Goal: Navigation & Orientation: Find specific page/section

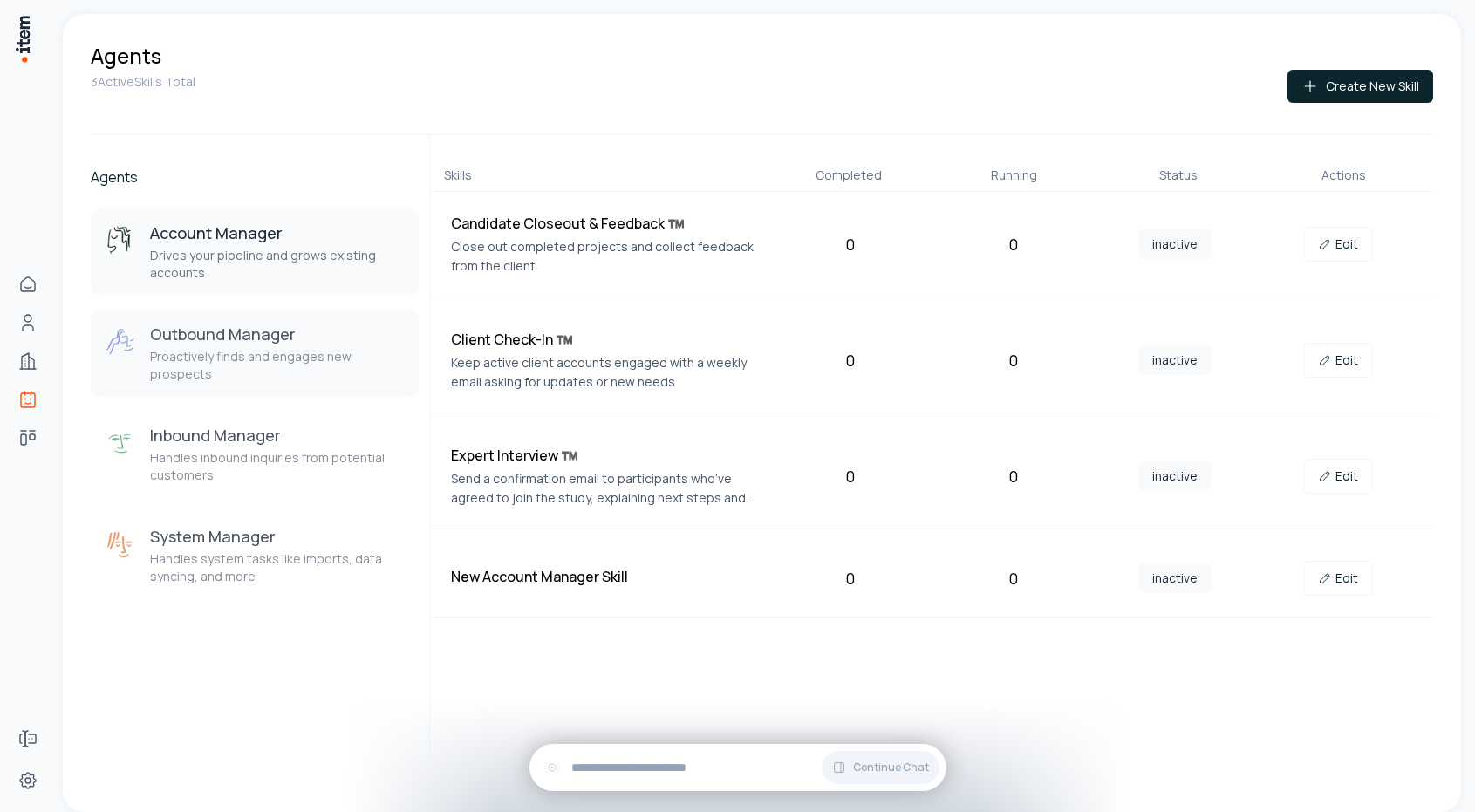
click at [219, 364] on p "Proactively finds and engages new prospects" at bounding box center [277, 365] width 254 height 35
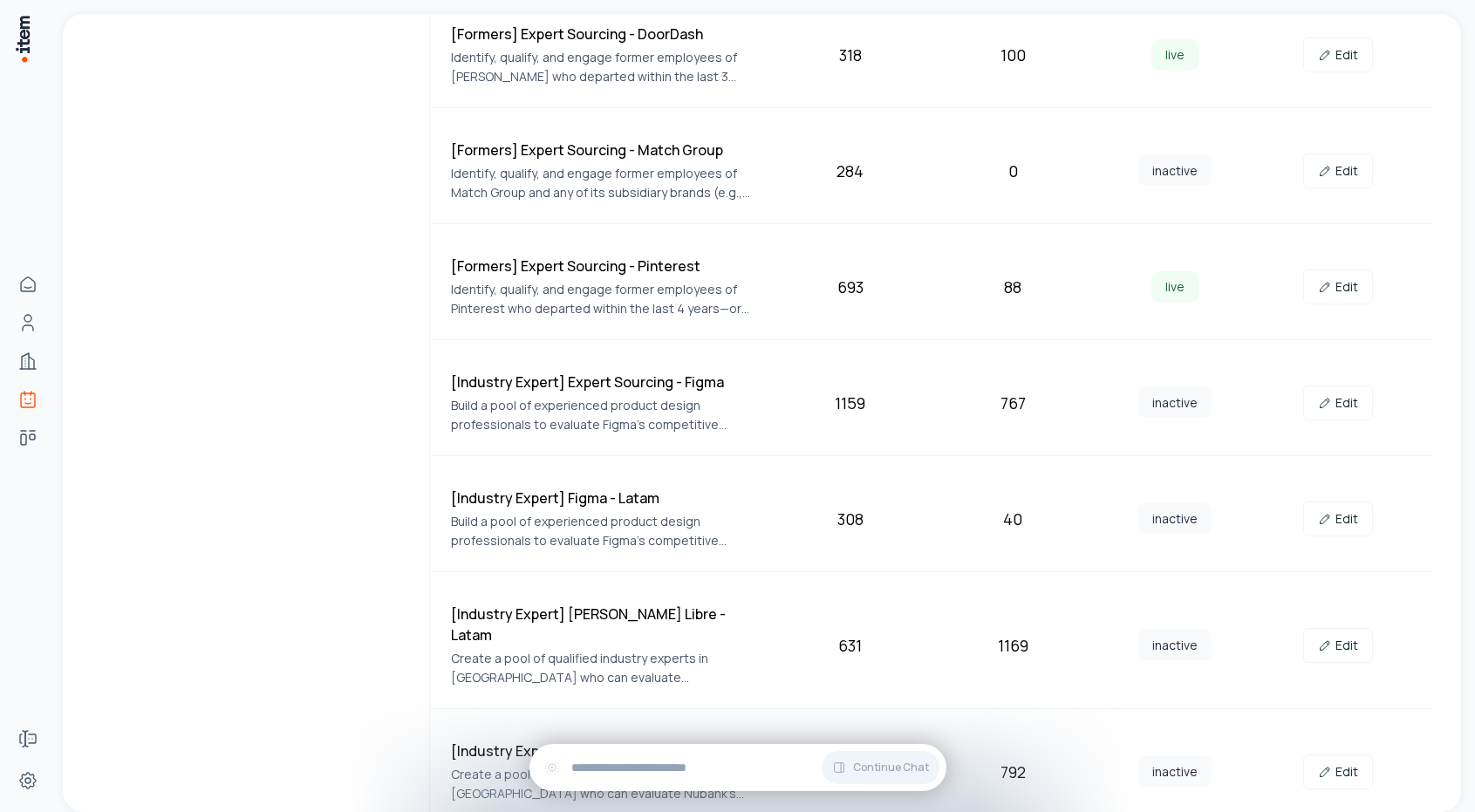
scroll to position [761, 0]
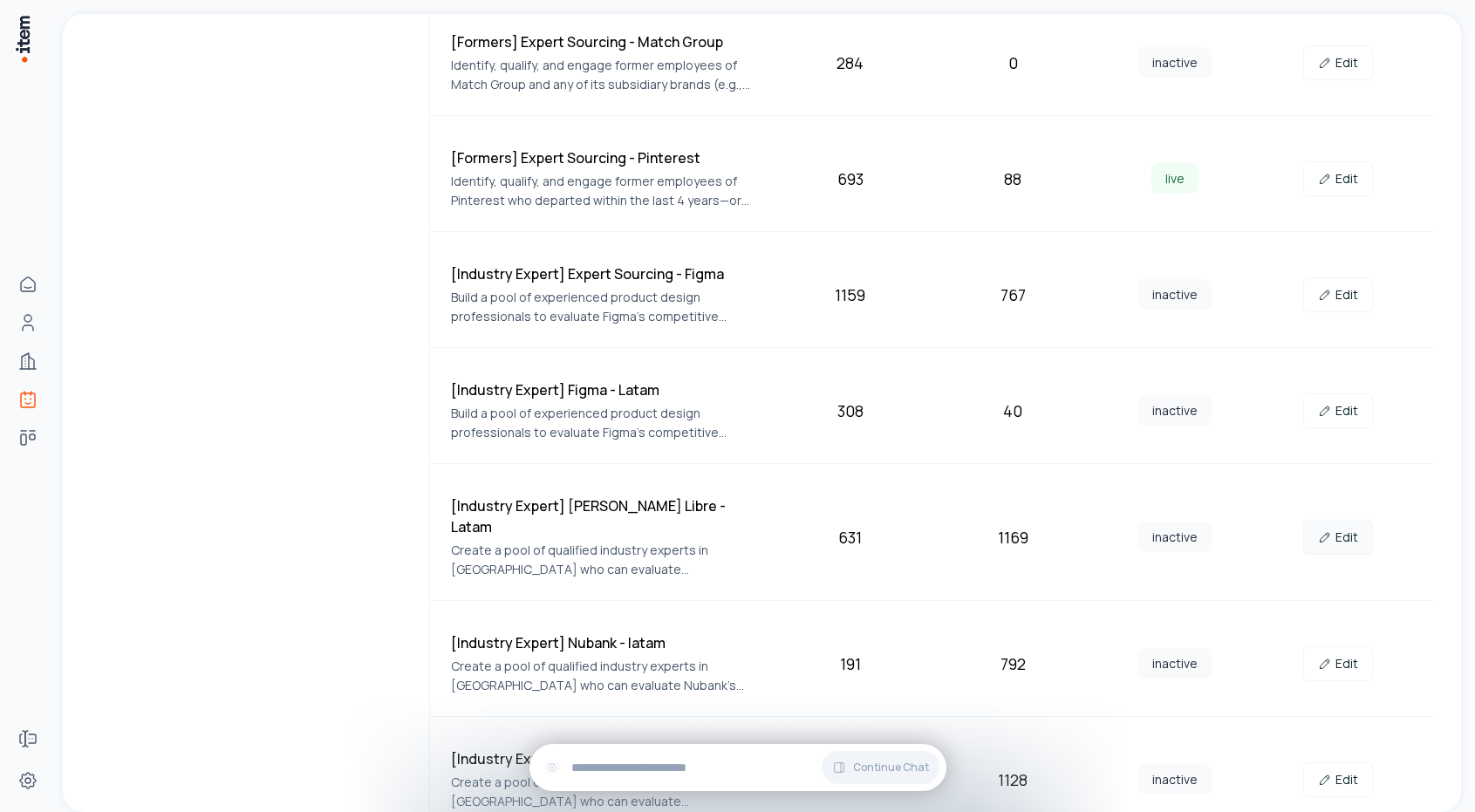
click at [1342, 524] on link "Edit" at bounding box center [1339, 538] width 70 height 35
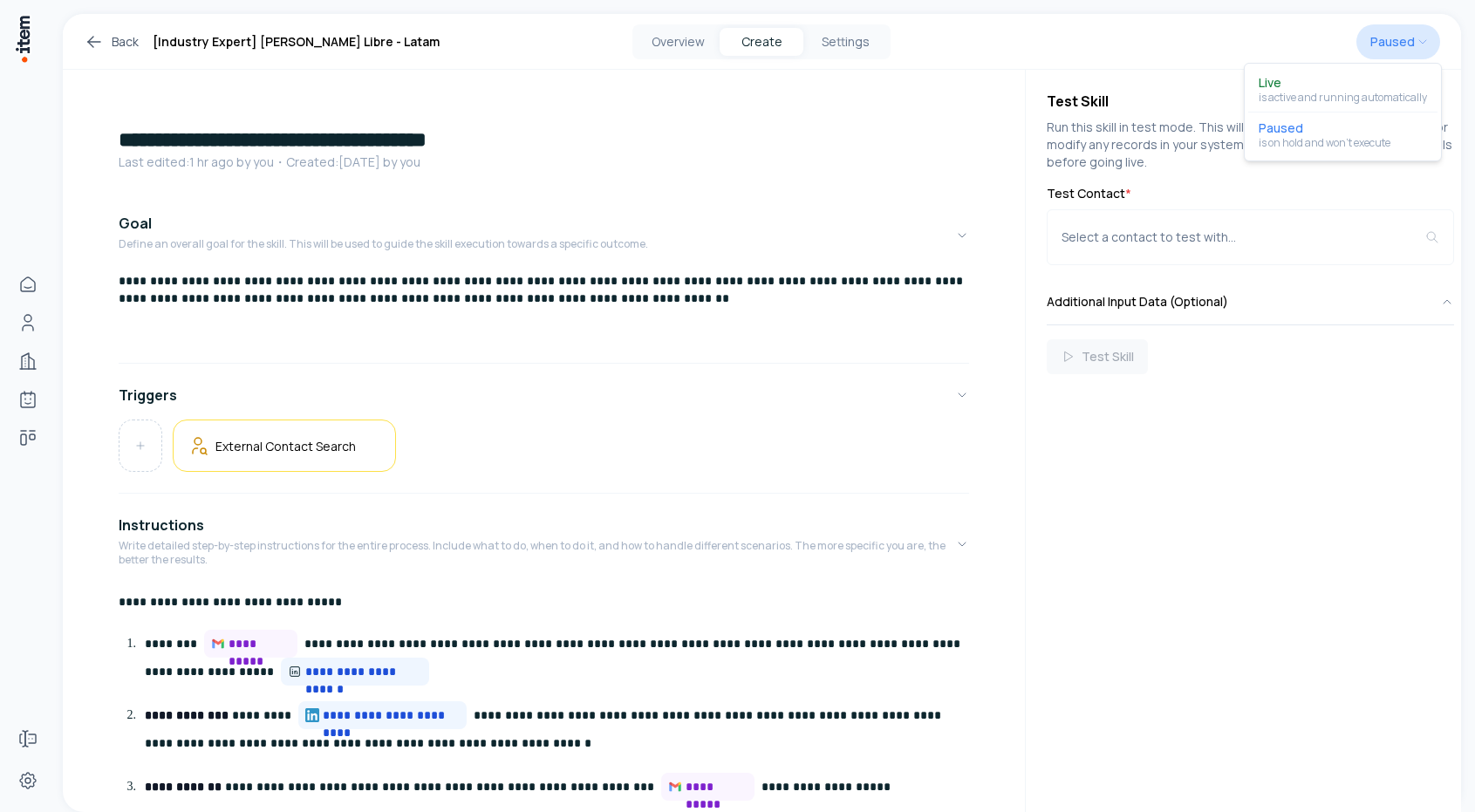
click at [1381, 38] on html "**********" at bounding box center [737, 406] width 1475 height 812
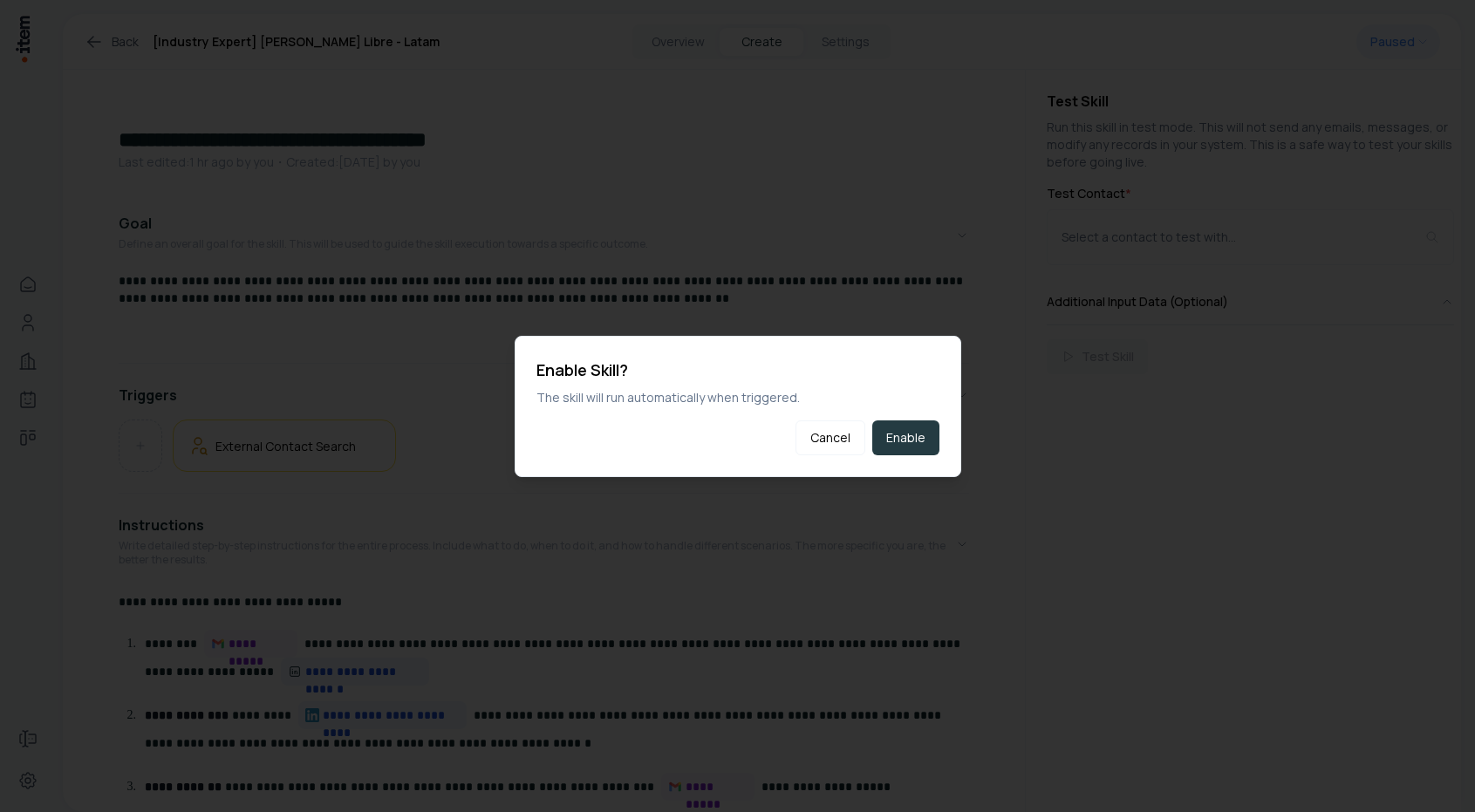
click at [890, 448] on button "Enable" at bounding box center [906, 438] width 67 height 35
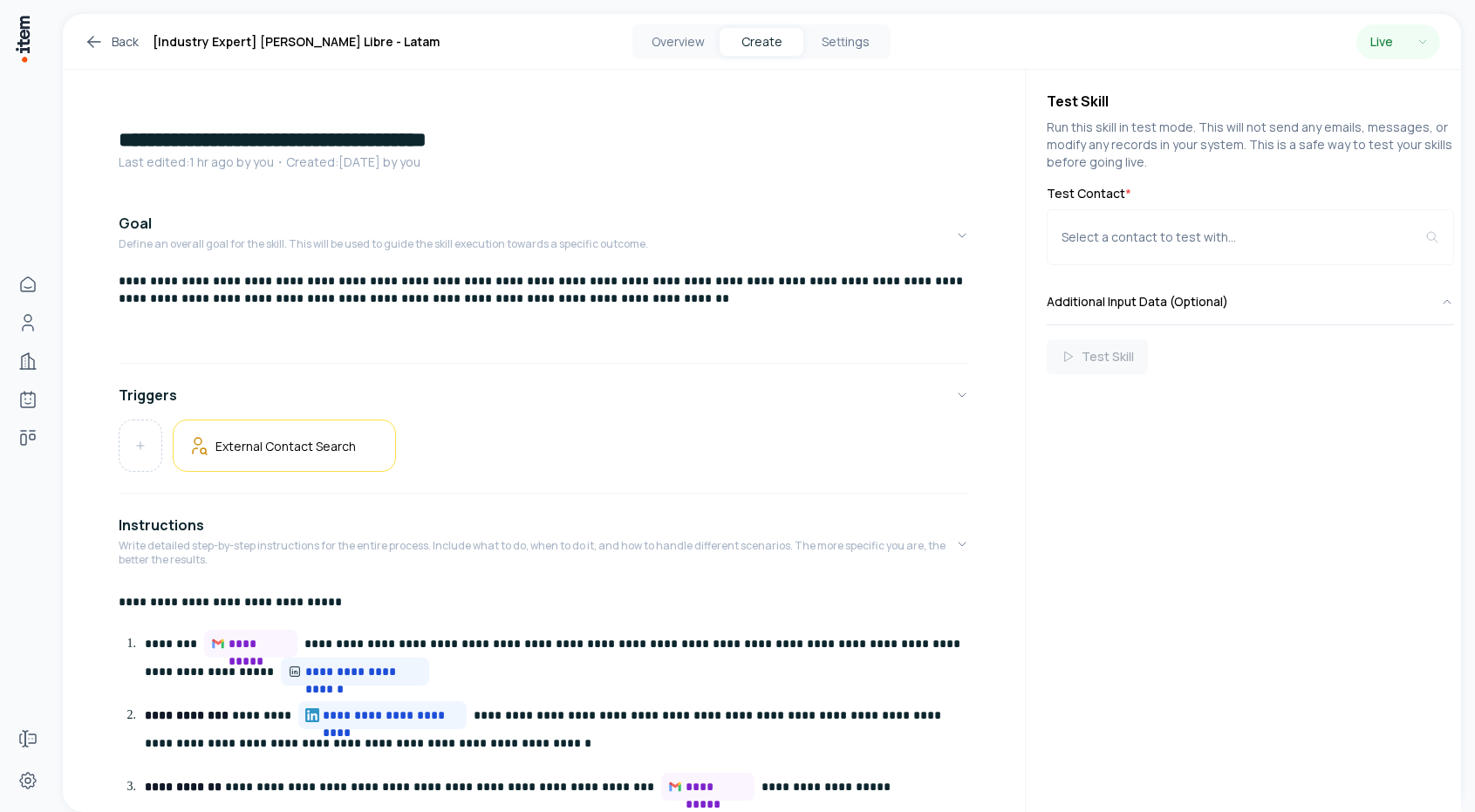
click at [94, 42] on icon at bounding box center [94, 42] width 21 height 21
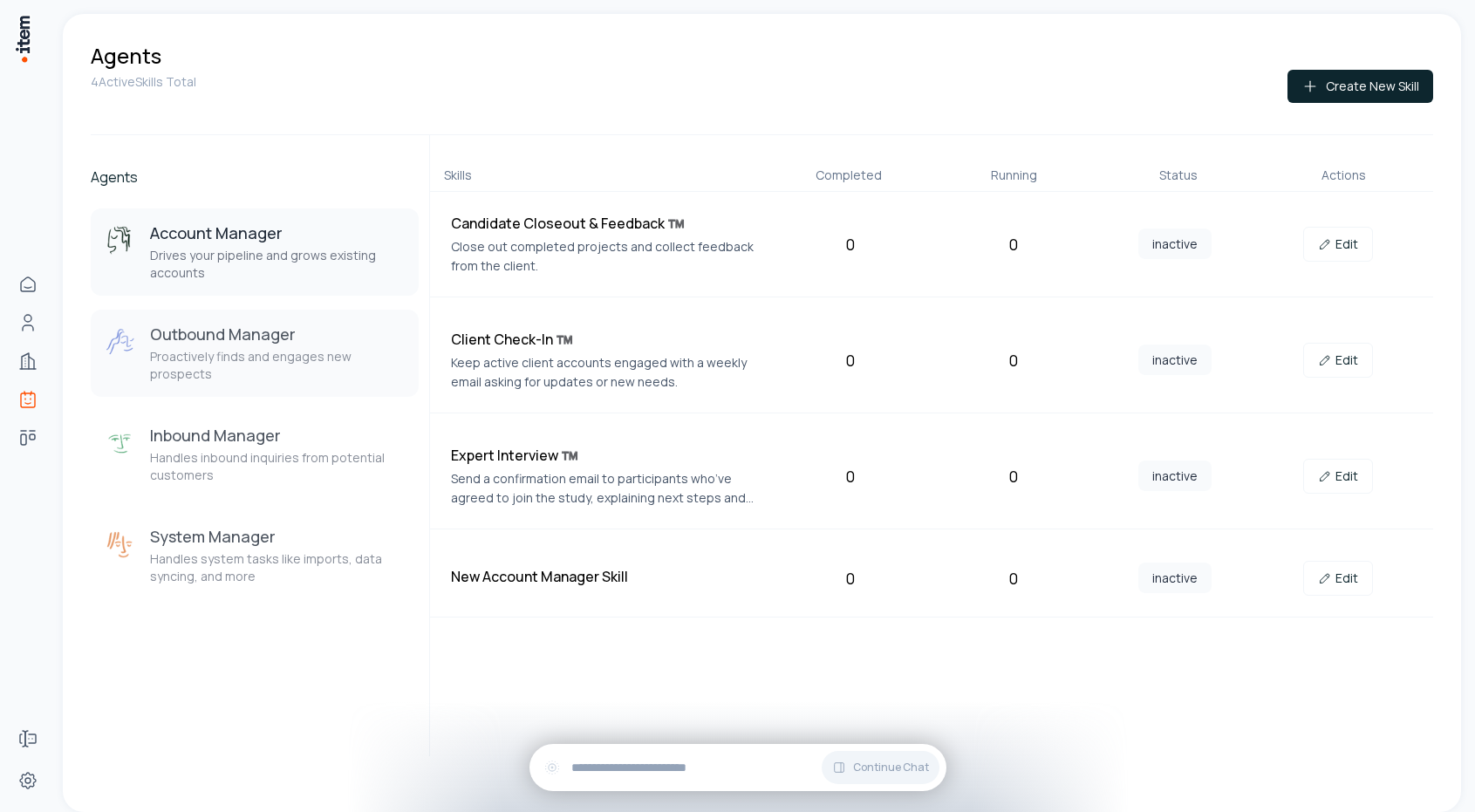
click at [206, 341] on h3 "Outbound Manager" at bounding box center [277, 334] width 254 height 21
